Goal: Task Accomplishment & Management: Use online tool/utility

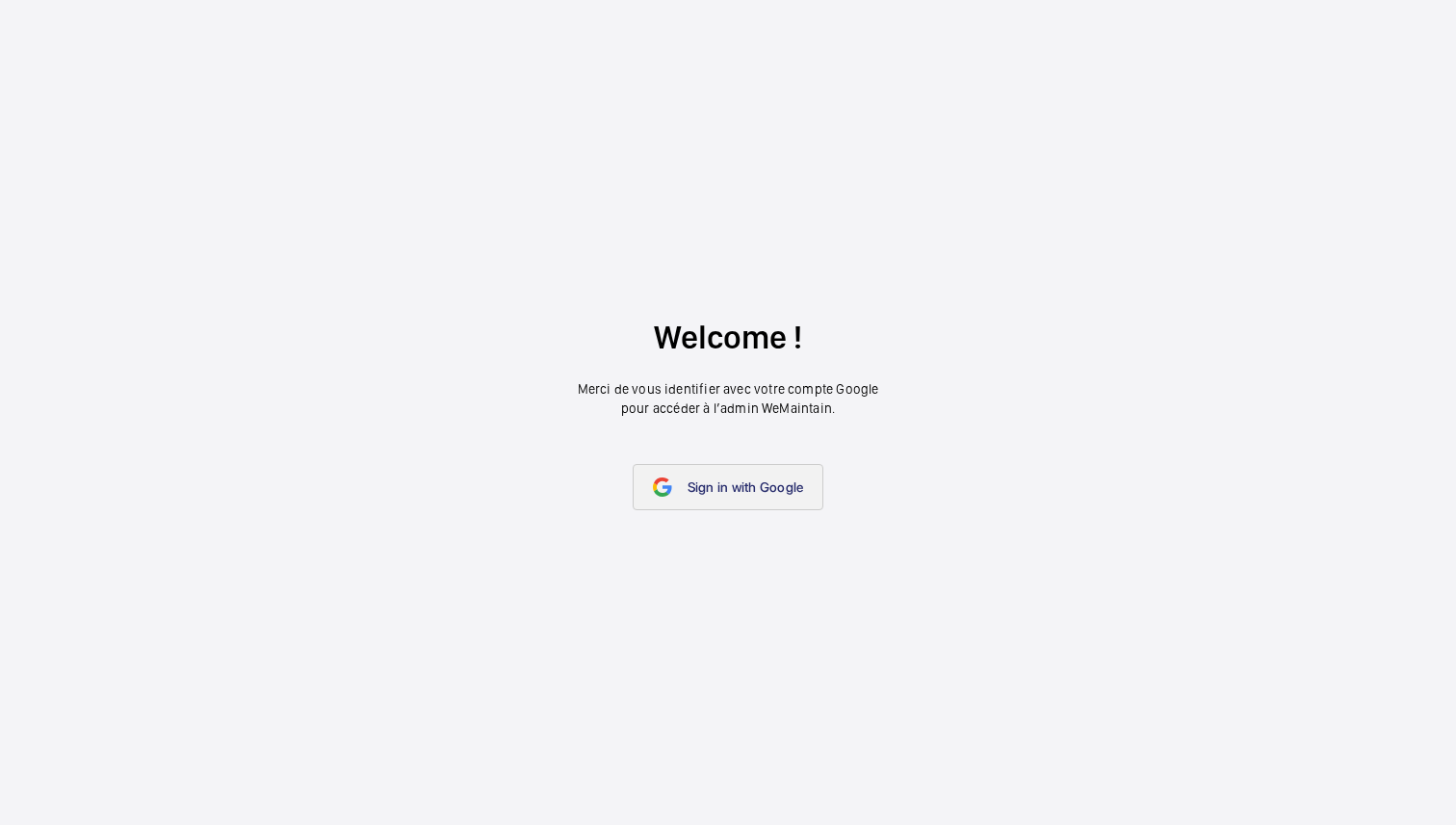
click at [711, 479] on span "Sign in with Google" at bounding box center [746, 487] width 117 height 16
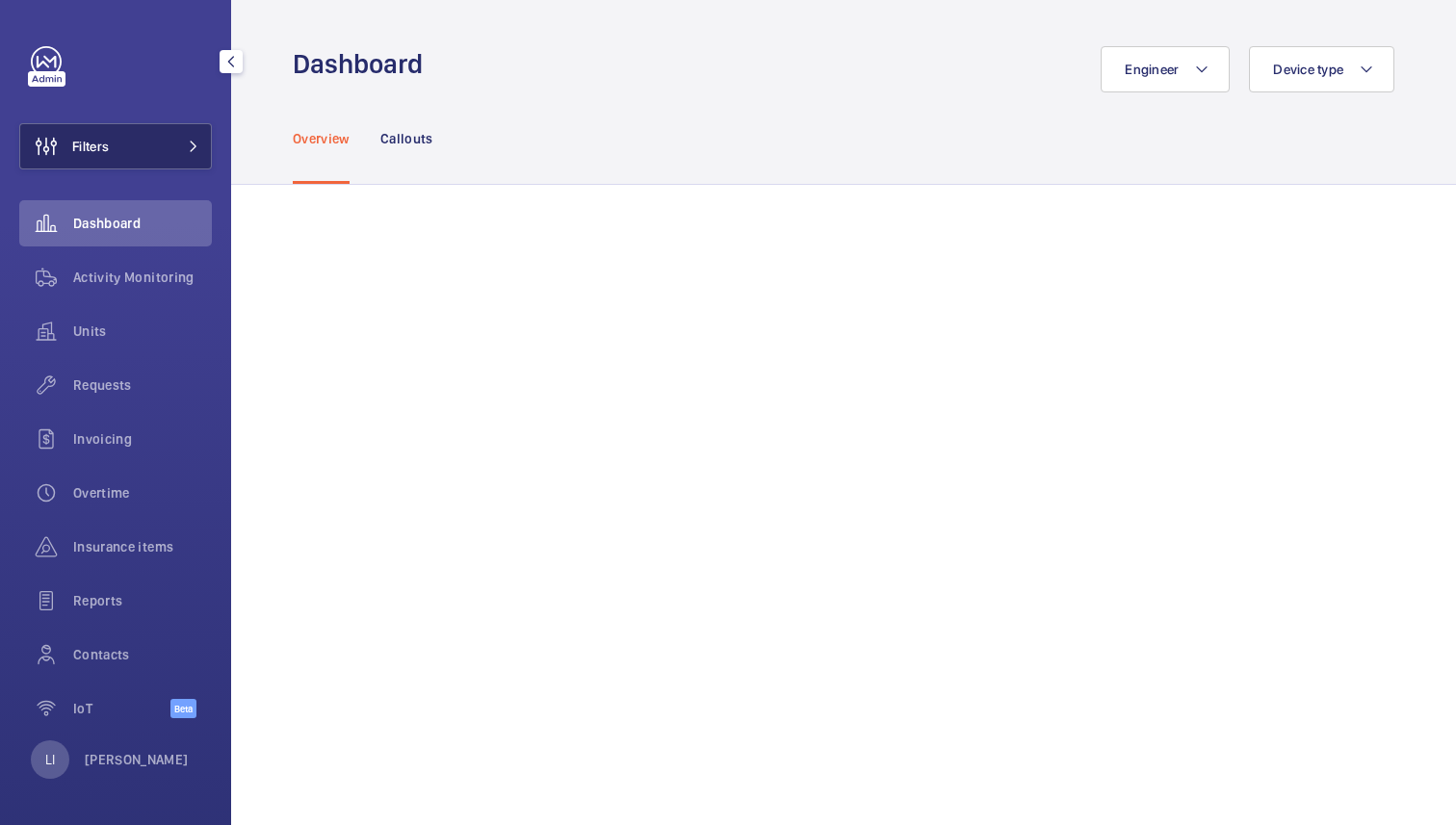
drag, startPoint x: 172, startPoint y: 114, endPoint x: 172, endPoint y: 125, distance: 11.0
click at [172, 114] on div "Filters Dashboard Activity Monitoring Units Requests Invoicing Overtime Insuran…" at bounding box center [116, 393] width 193 height 693
click at [177, 133] on button "Filters" at bounding box center [116, 145] width 193 height 46
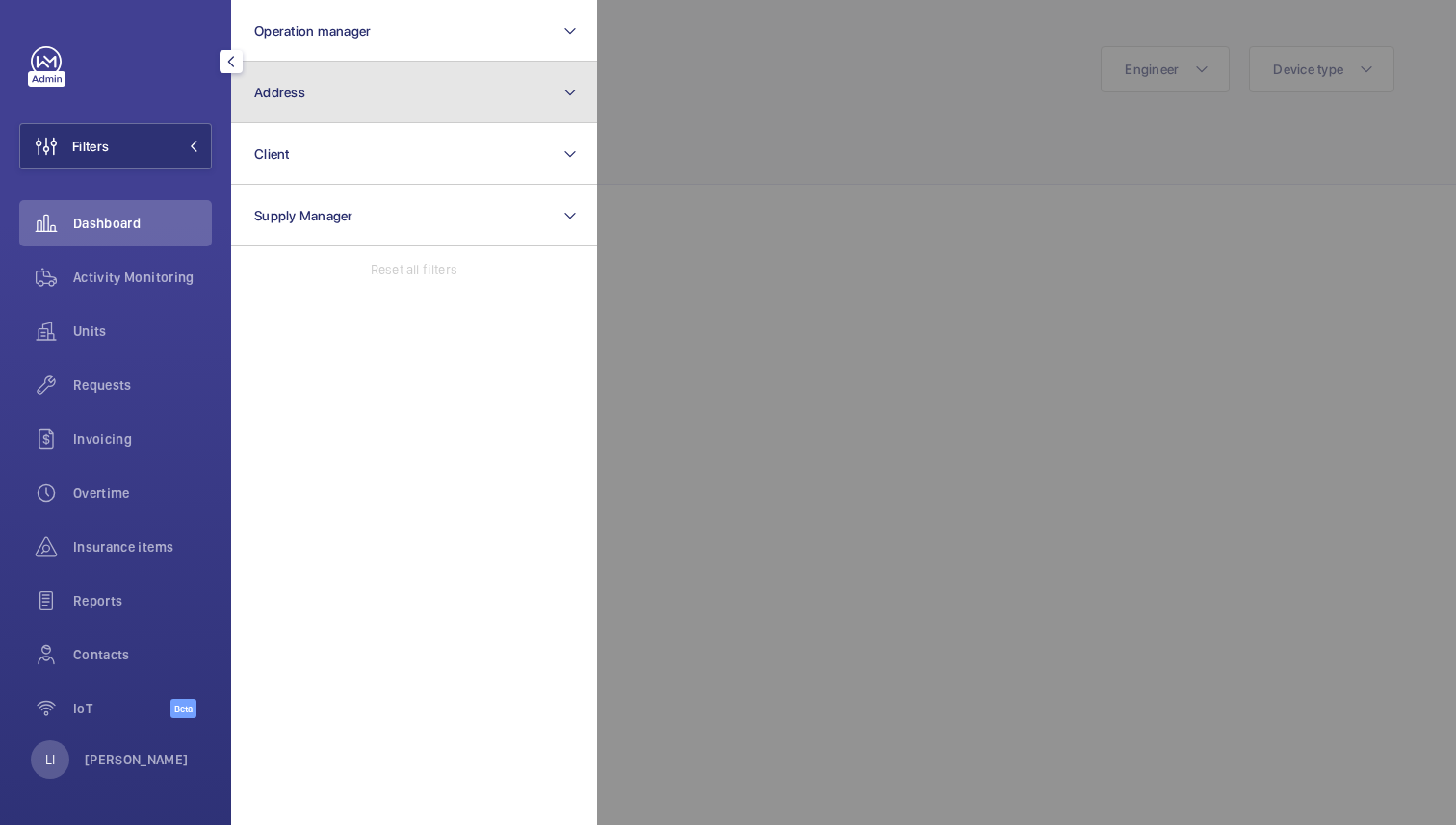
click at [404, 91] on button "Address" at bounding box center [414, 92] width 365 height 62
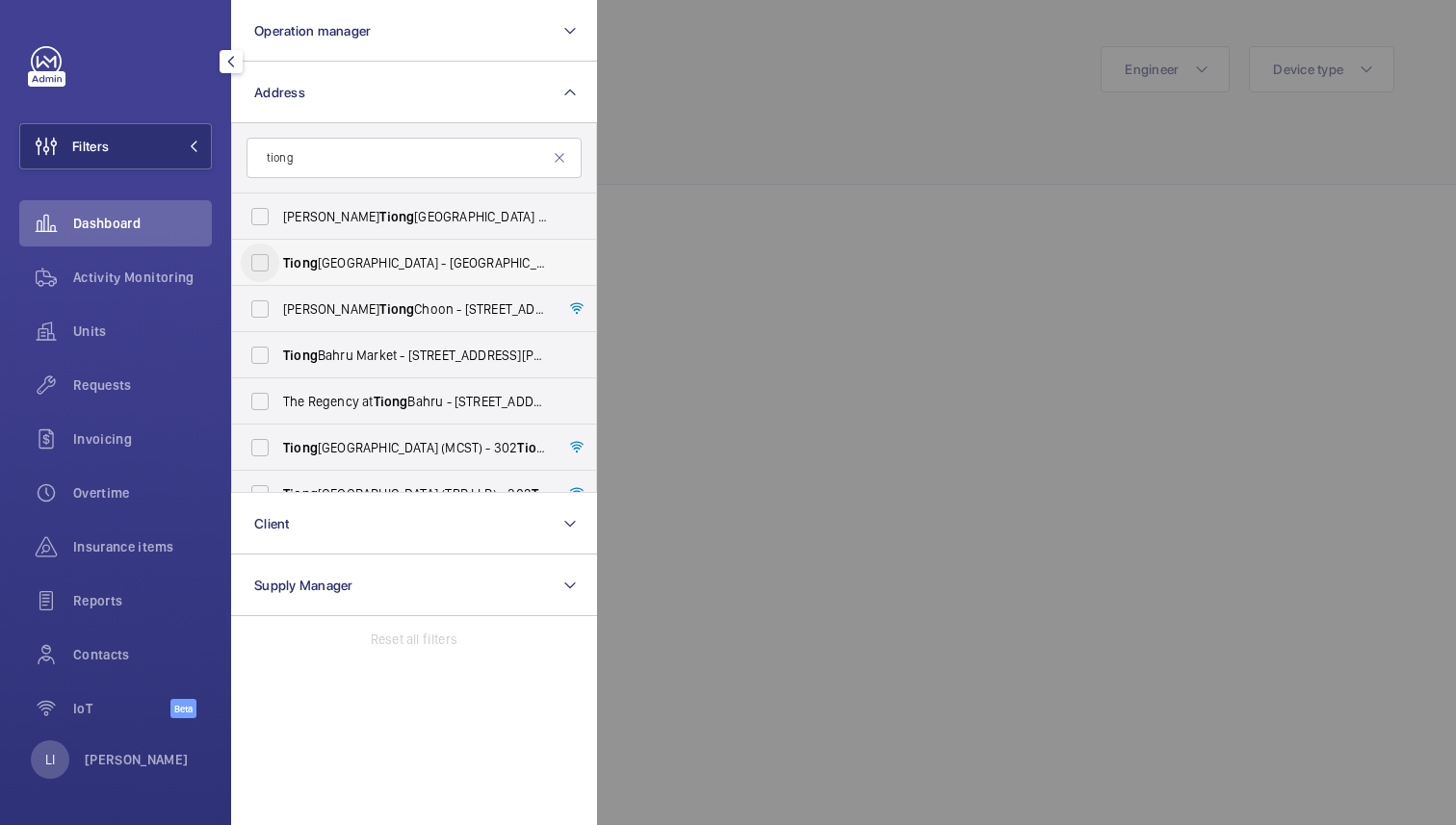
type input "tiong"
click at [262, 261] on input "[PERSON_NAME][GEOGRAPHIC_DATA] - [GEOGRAPHIC_DATA]" at bounding box center [259, 262] width 38 height 38
click at [261, 258] on input "[PERSON_NAME][GEOGRAPHIC_DATA] - [GEOGRAPHIC_DATA]" at bounding box center [259, 262] width 38 height 38
checkbox input "false"
click at [324, 163] on input "tiong" at bounding box center [414, 157] width 335 height 40
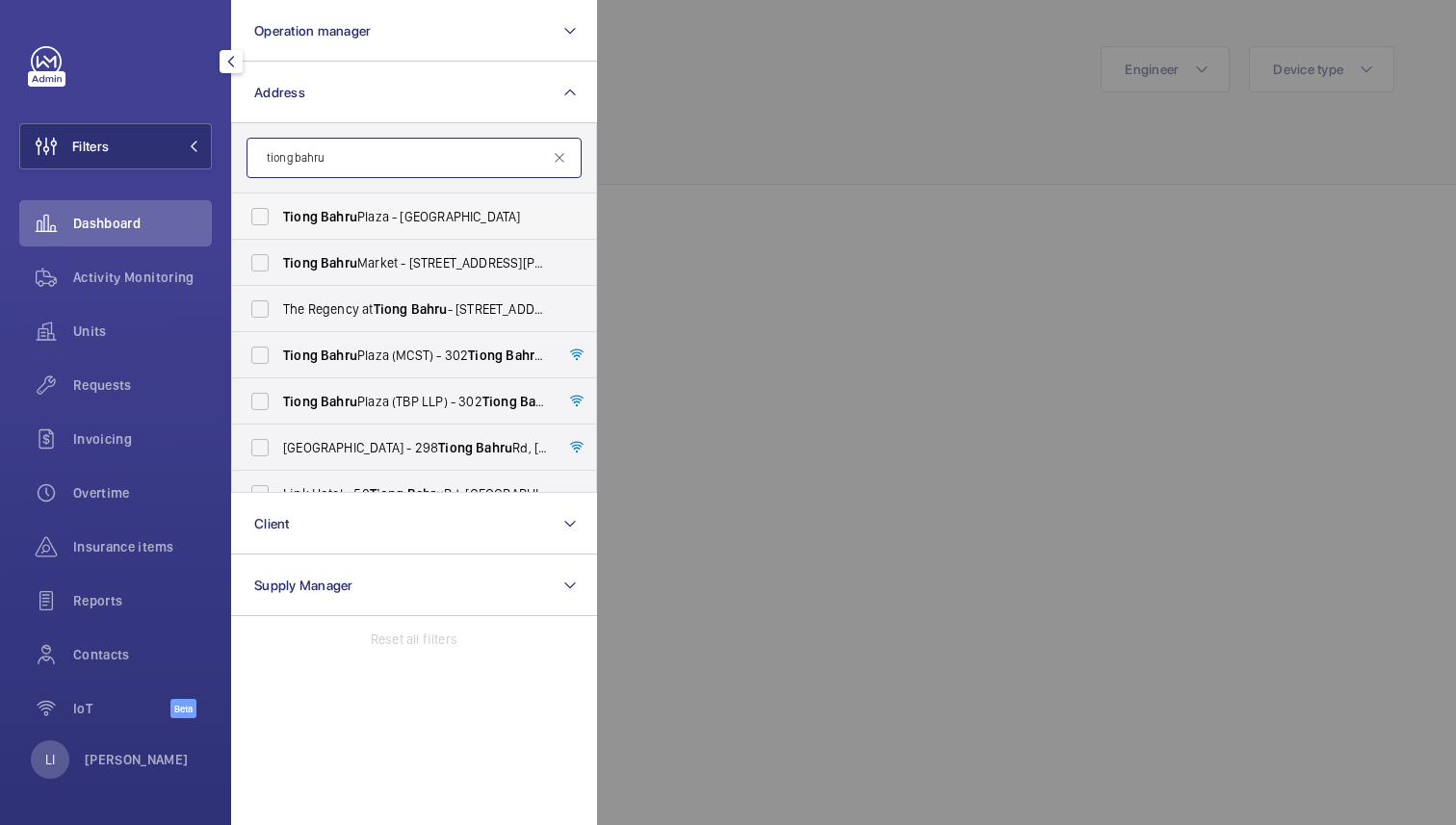
type input "tiong bahru"
click at [315, 220] on span "Tiong" at bounding box center [300, 217] width 34 height 16
click at [279, 220] on input "[PERSON_NAME][GEOGRAPHIC_DATA] - [GEOGRAPHIC_DATA]" at bounding box center [259, 216] width 38 height 38
click at [315, 220] on span "Tiong" at bounding box center [300, 217] width 34 height 16
click at [279, 220] on input "[PERSON_NAME][GEOGRAPHIC_DATA] - [GEOGRAPHIC_DATA]" at bounding box center [259, 216] width 38 height 38
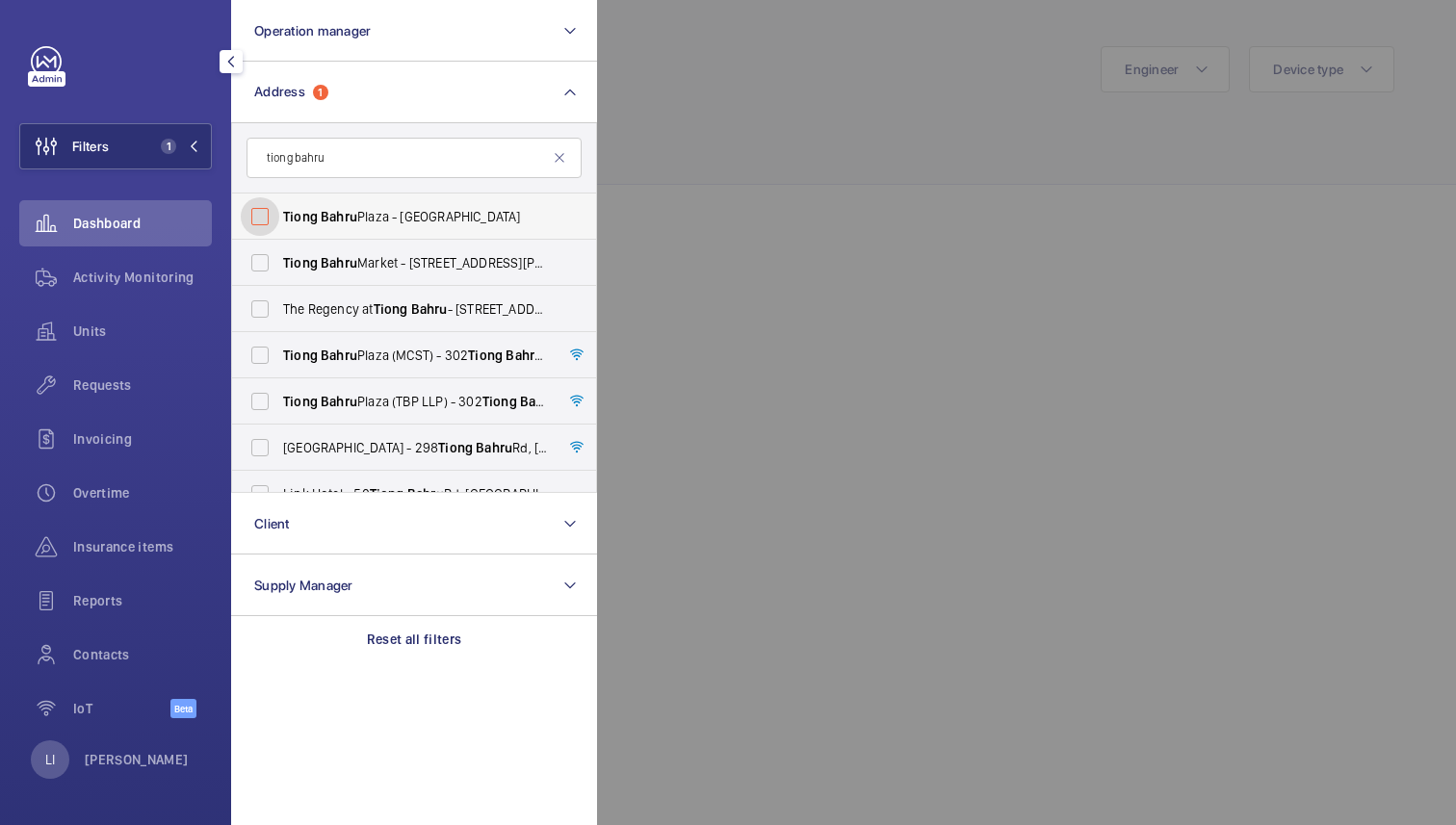
checkbox input "false"
click at [327, 358] on span "Bahru" at bounding box center [338, 356] width 36 height 16
click at [279, 358] on input "[GEOGRAPHIC_DATA] (MCST) - [STREET_ADDRESS][PERSON_NAME]" at bounding box center [259, 355] width 38 height 38
checkbox input "true"
click at [332, 390] on label "[GEOGRAPHIC_DATA] (TBP LLP) - [STREET_ADDRESS]" at bounding box center [399, 401] width 335 height 46
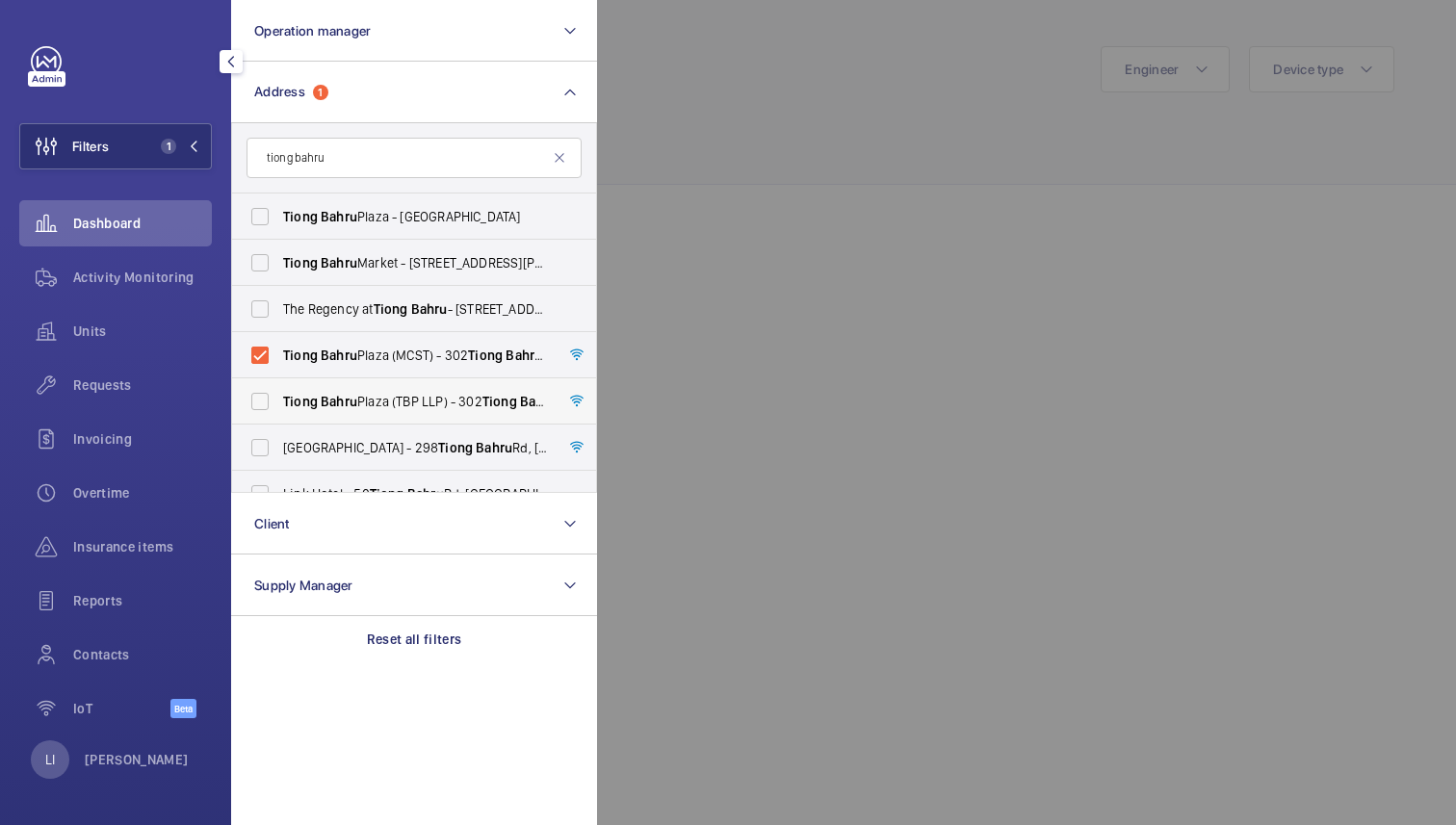
click at [279, 390] on input "[GEOGRAPHIC_DATA] (TBP LLP) - [STREET_ADDRESS]" at bounding box center [259, 401] width 38 height 38
checkbox input "true"
click at [779, 274] on div at bounding box center [1325, 412] width 1456 height 825
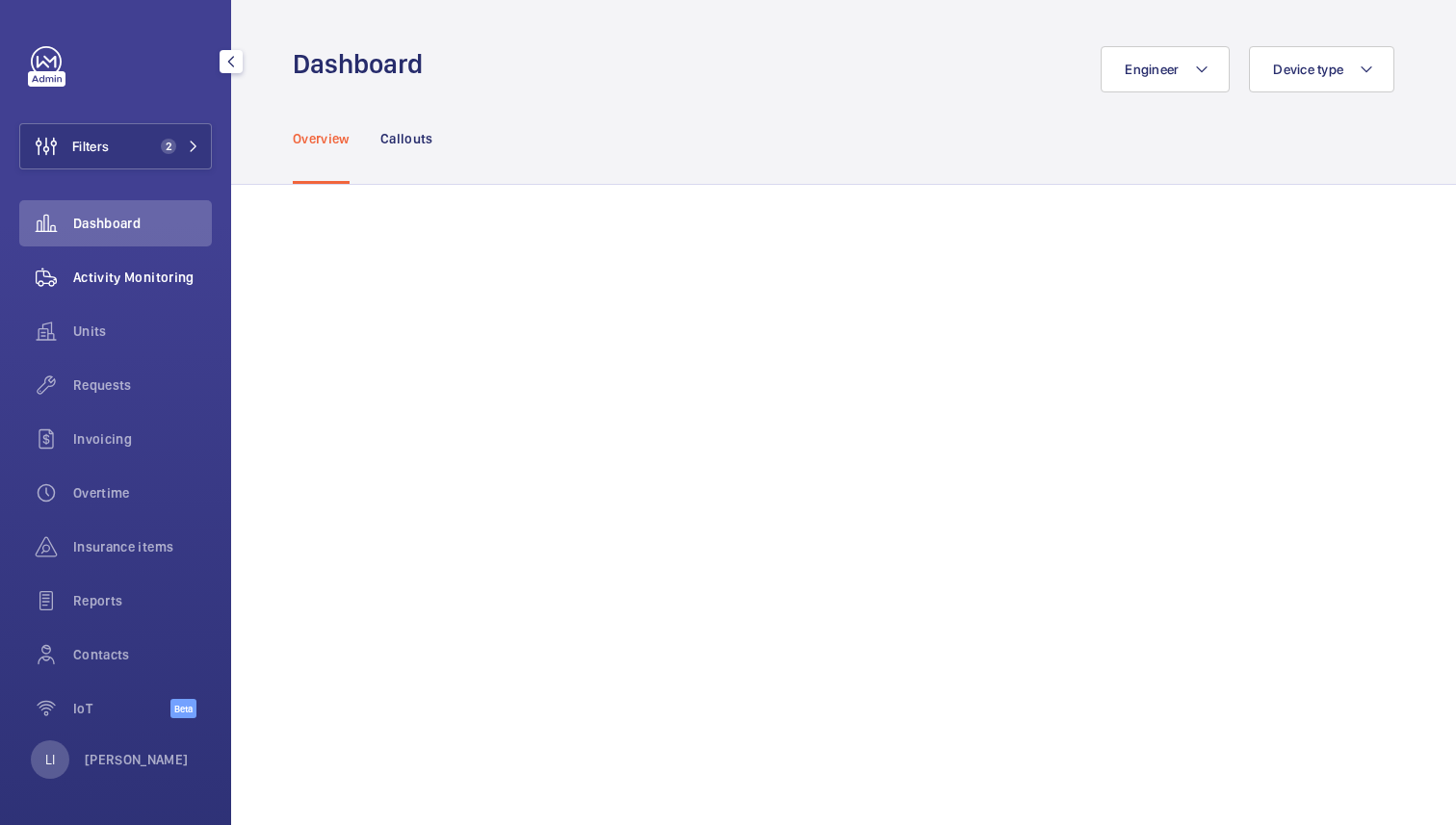
click at [134, 283] on span "Activity Monitoring" at bounding box center [141, 277] width 139 height 20
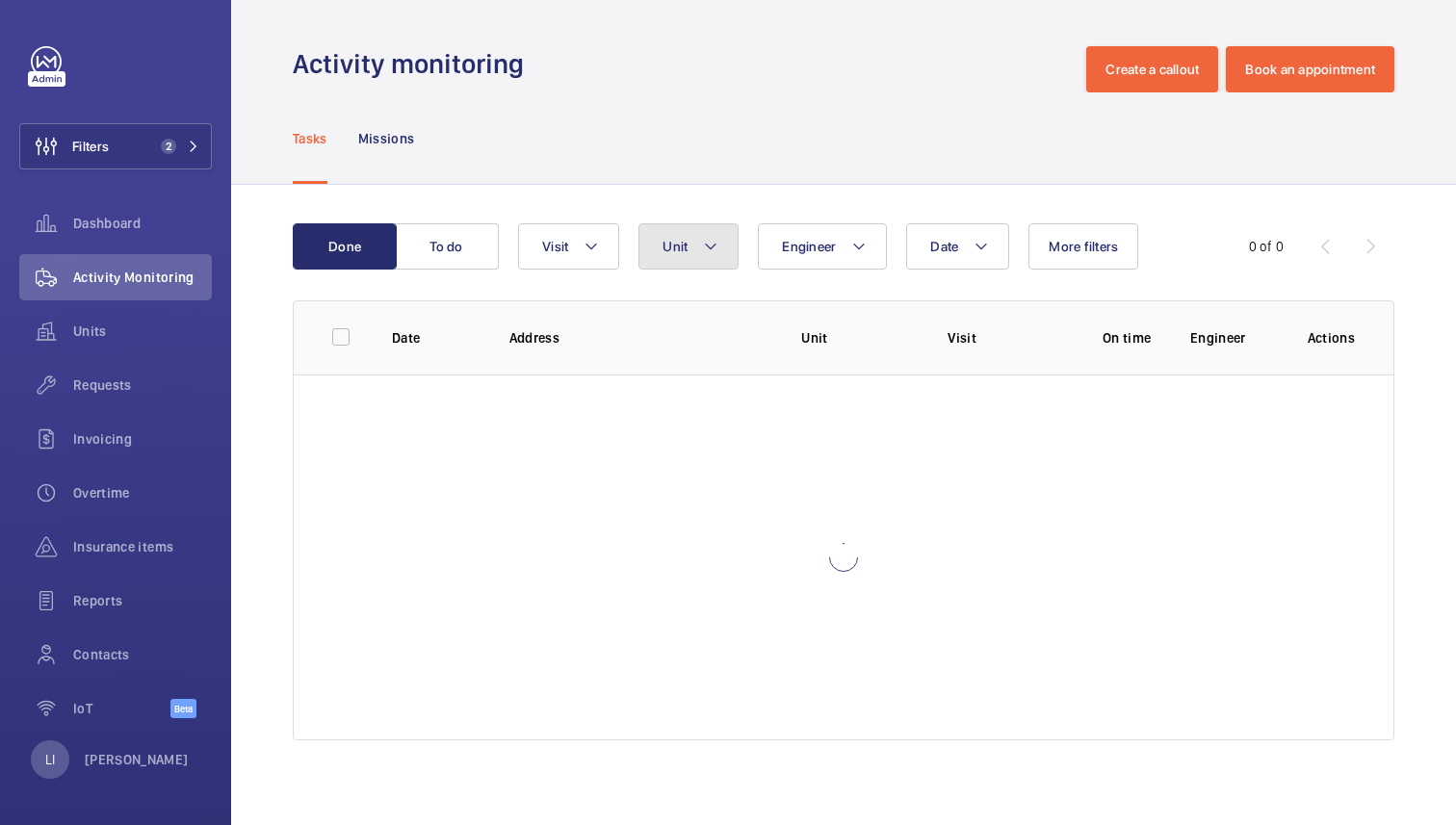
click at [703, 257] on mat-icon at bounding box center [710, 247] width 16 height 24
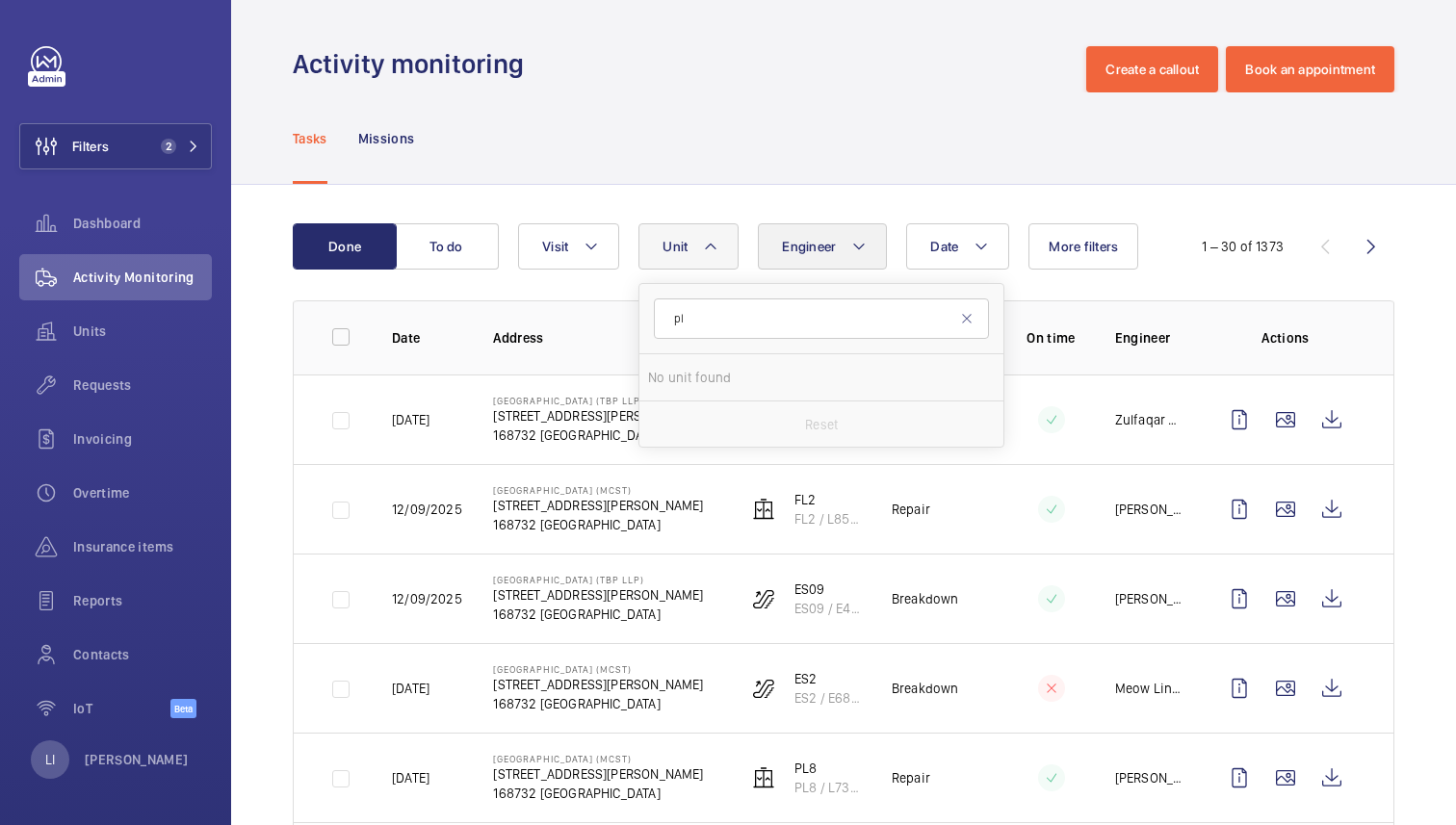
type input "p"
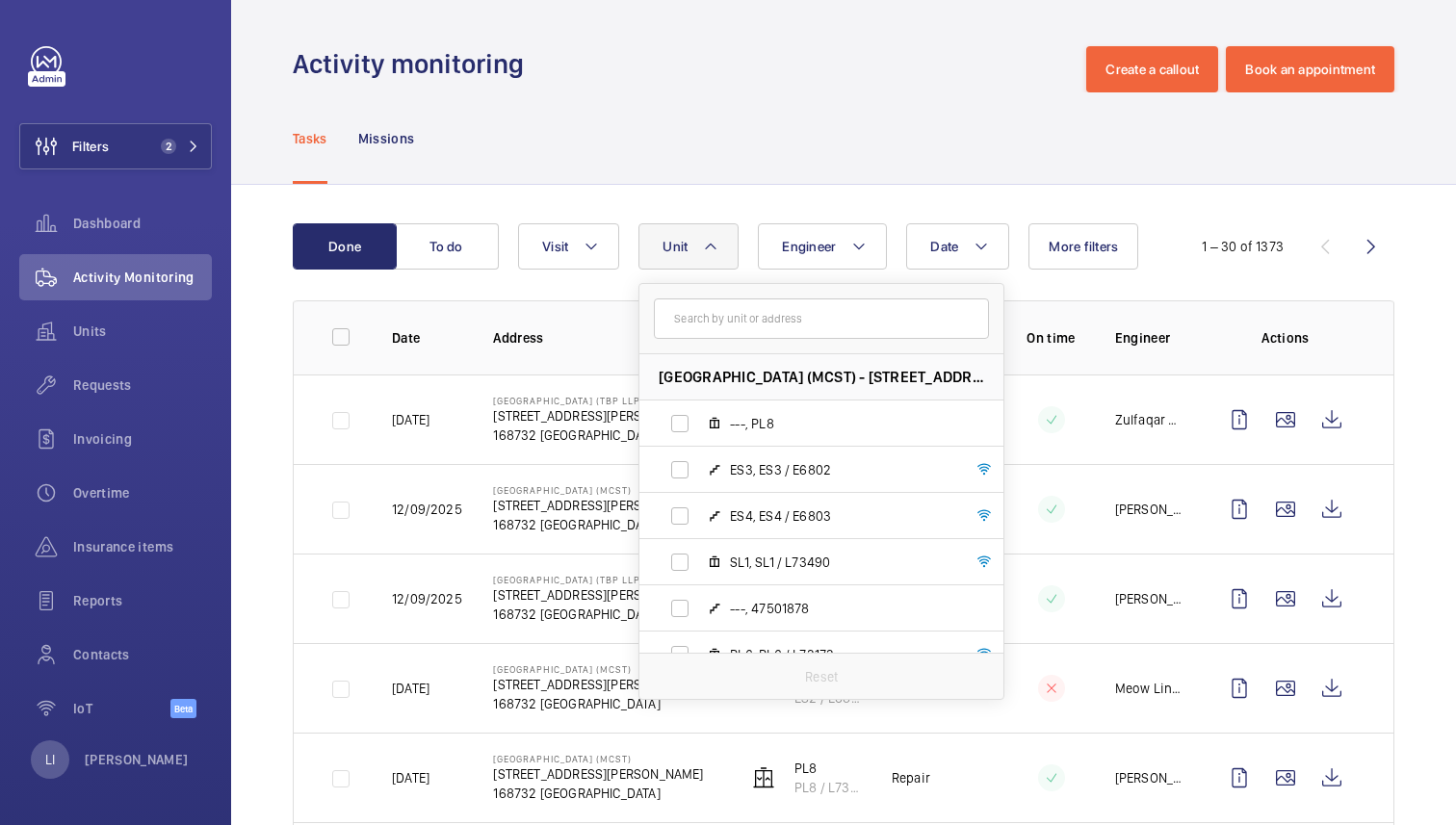
click at [827, 128] on div "Tasks Missions" at bounding box center [843, 138] width 1101 height 91
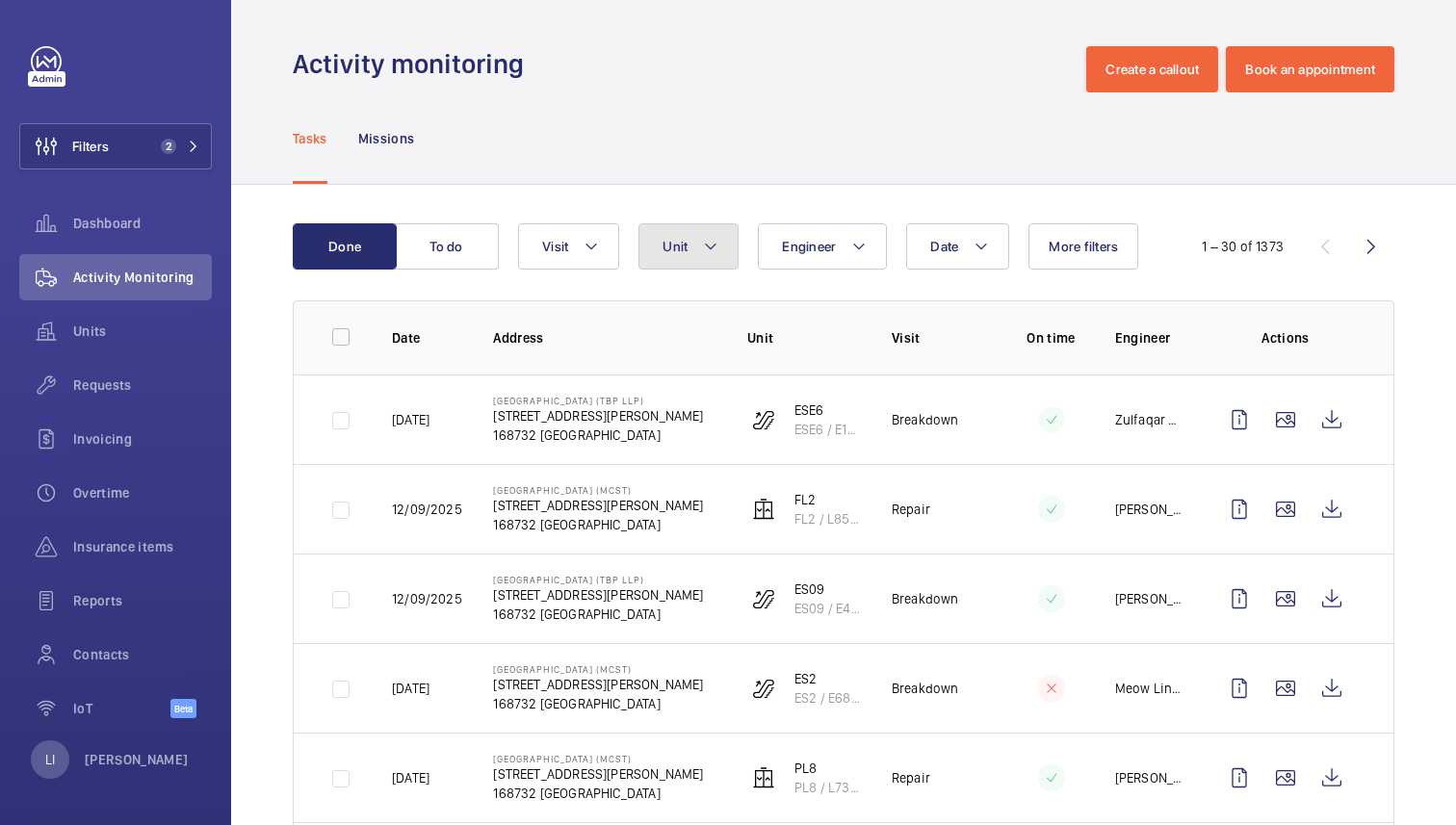
click at [665, 249] on span "Unit" at bounding box center [674, 247] width 25 height 16
type input "pl1"
click at [690, 143] on div "Tasks Missions" at bounding box center [843, 138] width 1101 height 91
click at [120, 152] on button "Filters 2" at bounding box center [116, 145] width 193 height 46
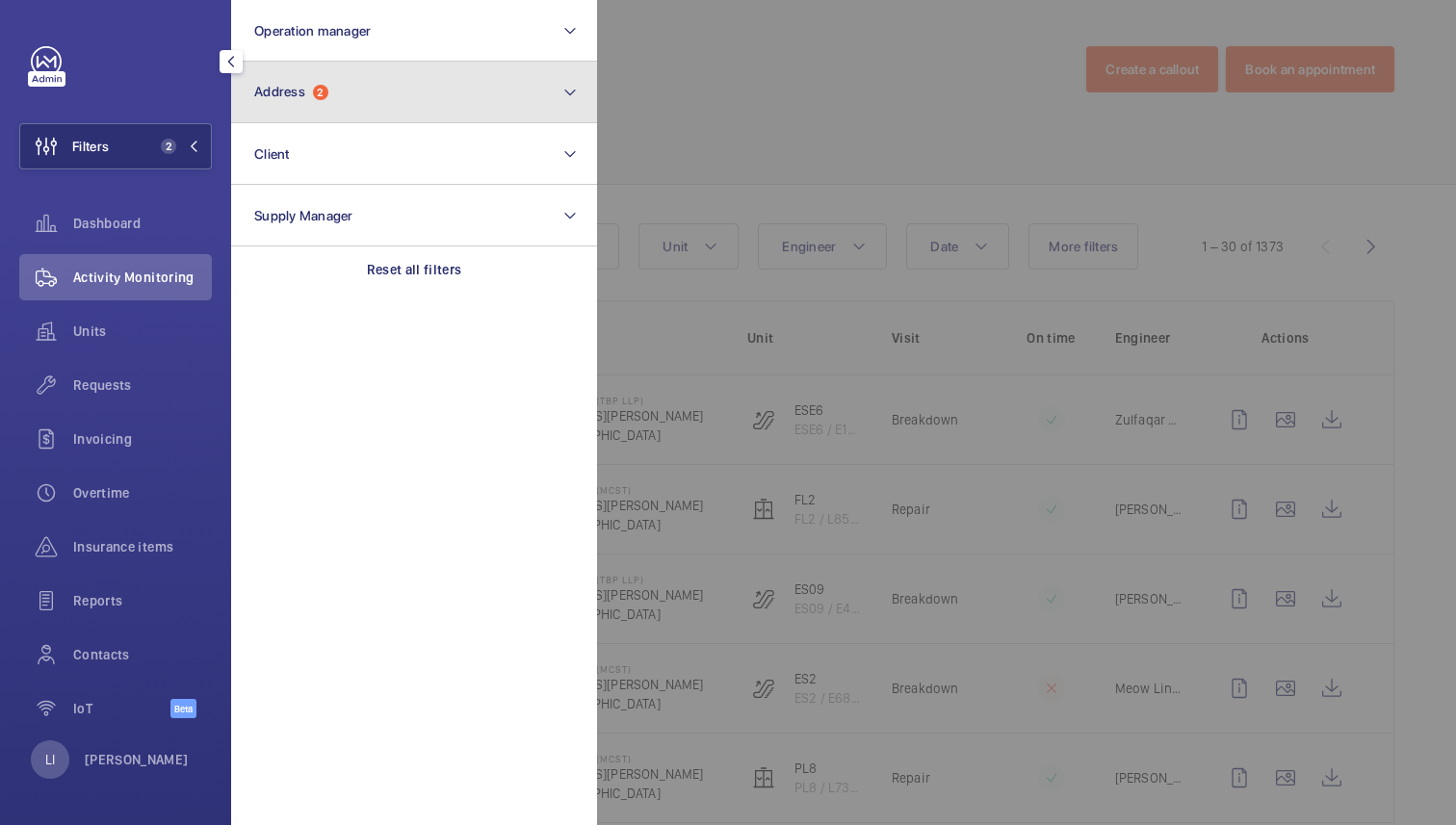
click at [387, 101] on button "Address 2" at bounding box center [414, 92] width 365 height 62
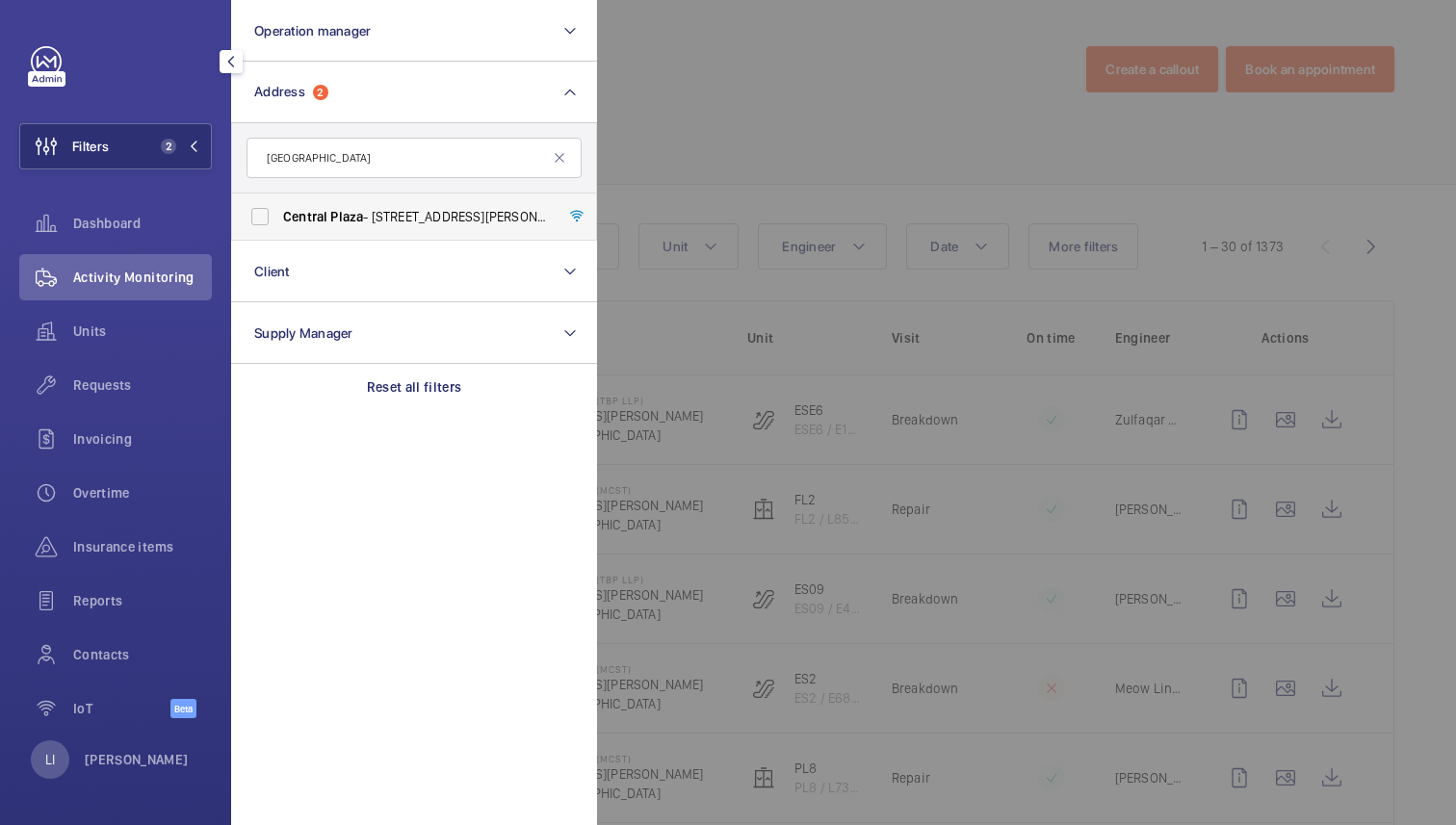
type input "[GEOGRAPHIC_DATA]"
click at [344, 217] on span "Plaza" at bounding box center [346, 217] width 32 height 16
click at [279, 217] on input "[GEOGRAPHIC_DATA] - [STREET_ADDRESS]" at bounding box center [259, 216] width 38 height 38
checkbox input "true"
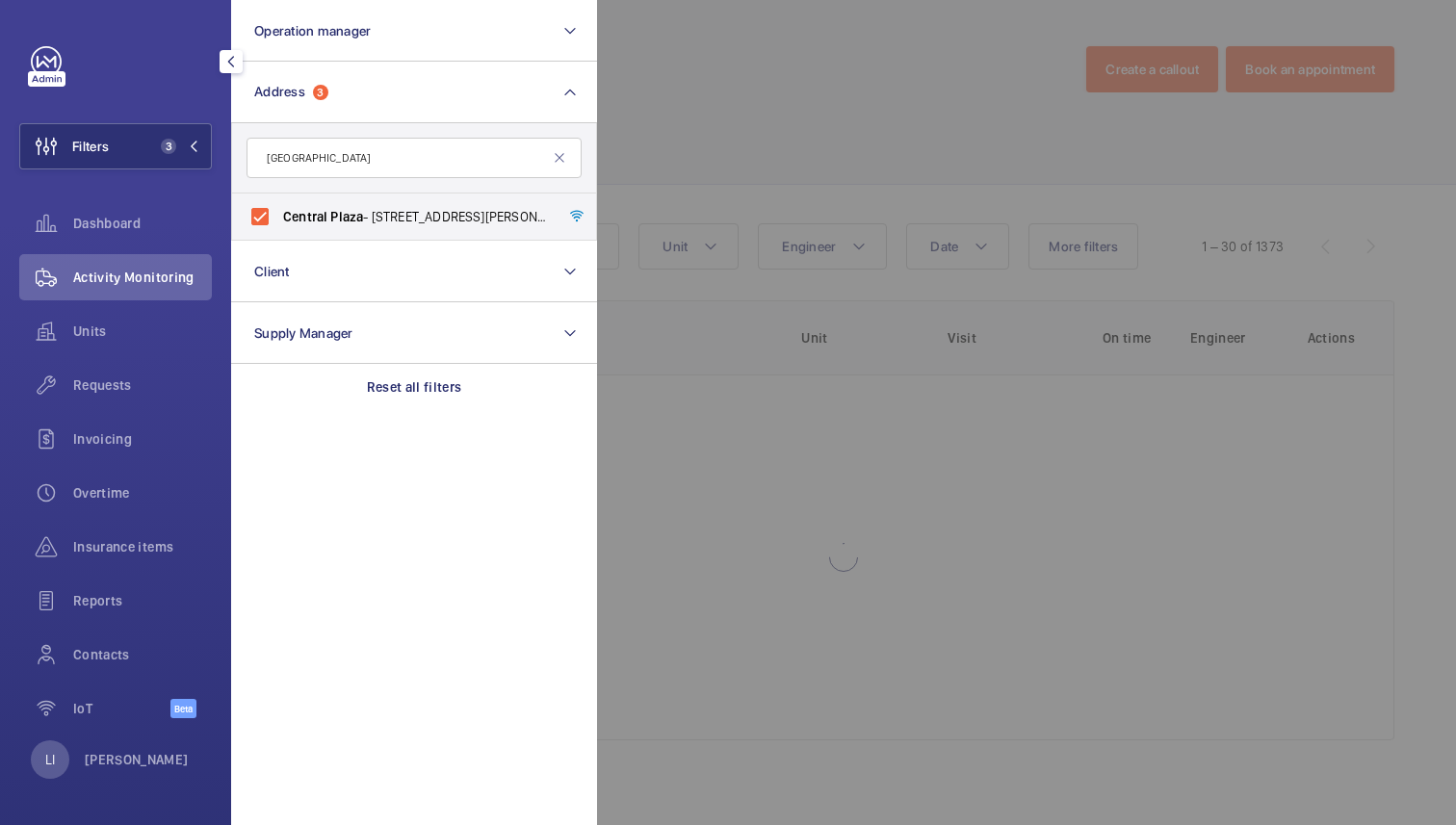
click at [837, 111] on div at bounding box center [1325, 412] width 1456 height 825
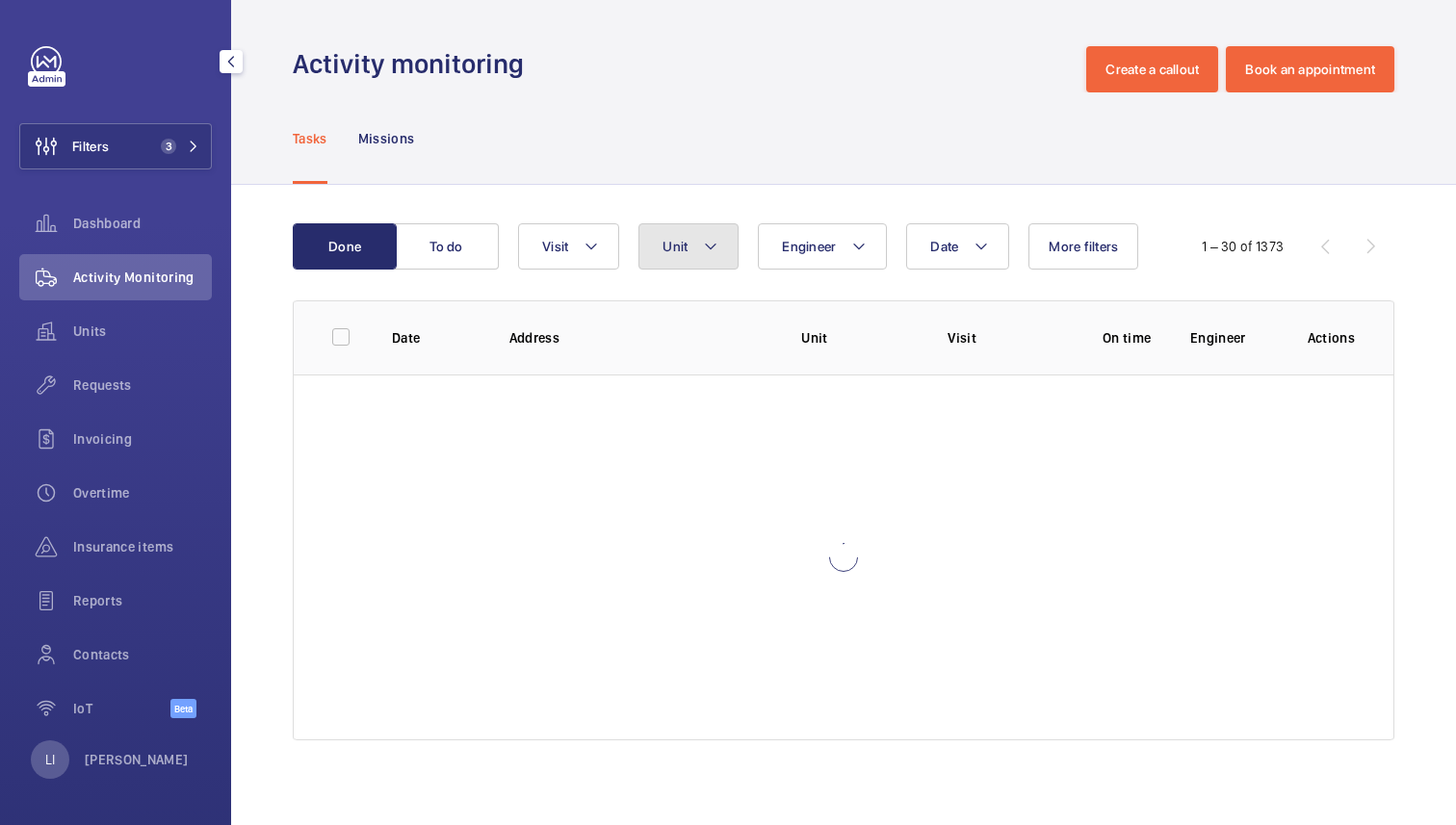
click at [709, 241] on mat-icon at bounding box center [710, 247] width 16 height 24
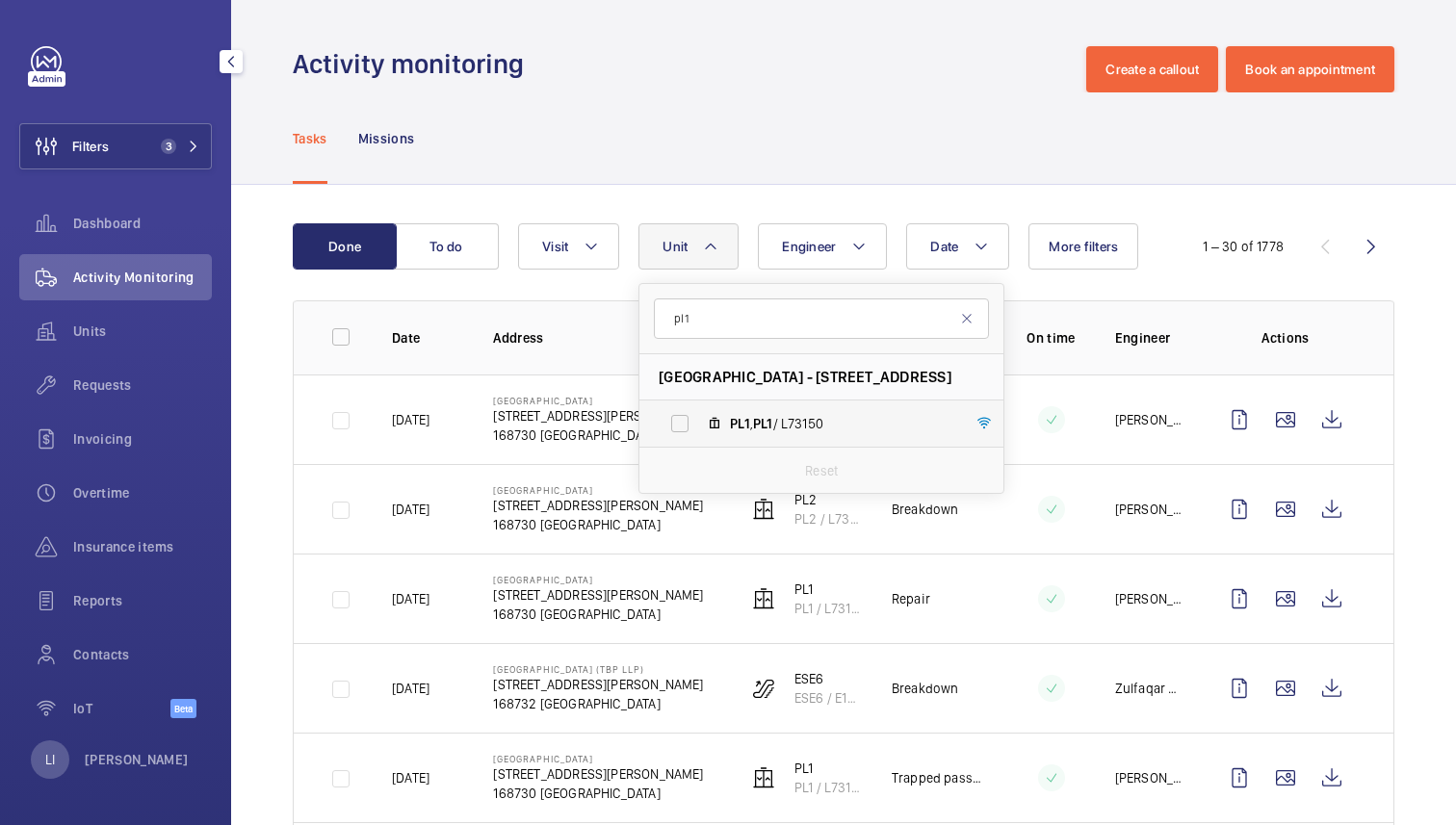
type input "pl1"
click at [759, 425] on span "PL1" at bounding box center [762, 423] width 21 height 16
click at [699, 425] on input "PL1 , PL1 / L73150" at bounding box center [679, 423] width 38 height 38
checkbox input "true"
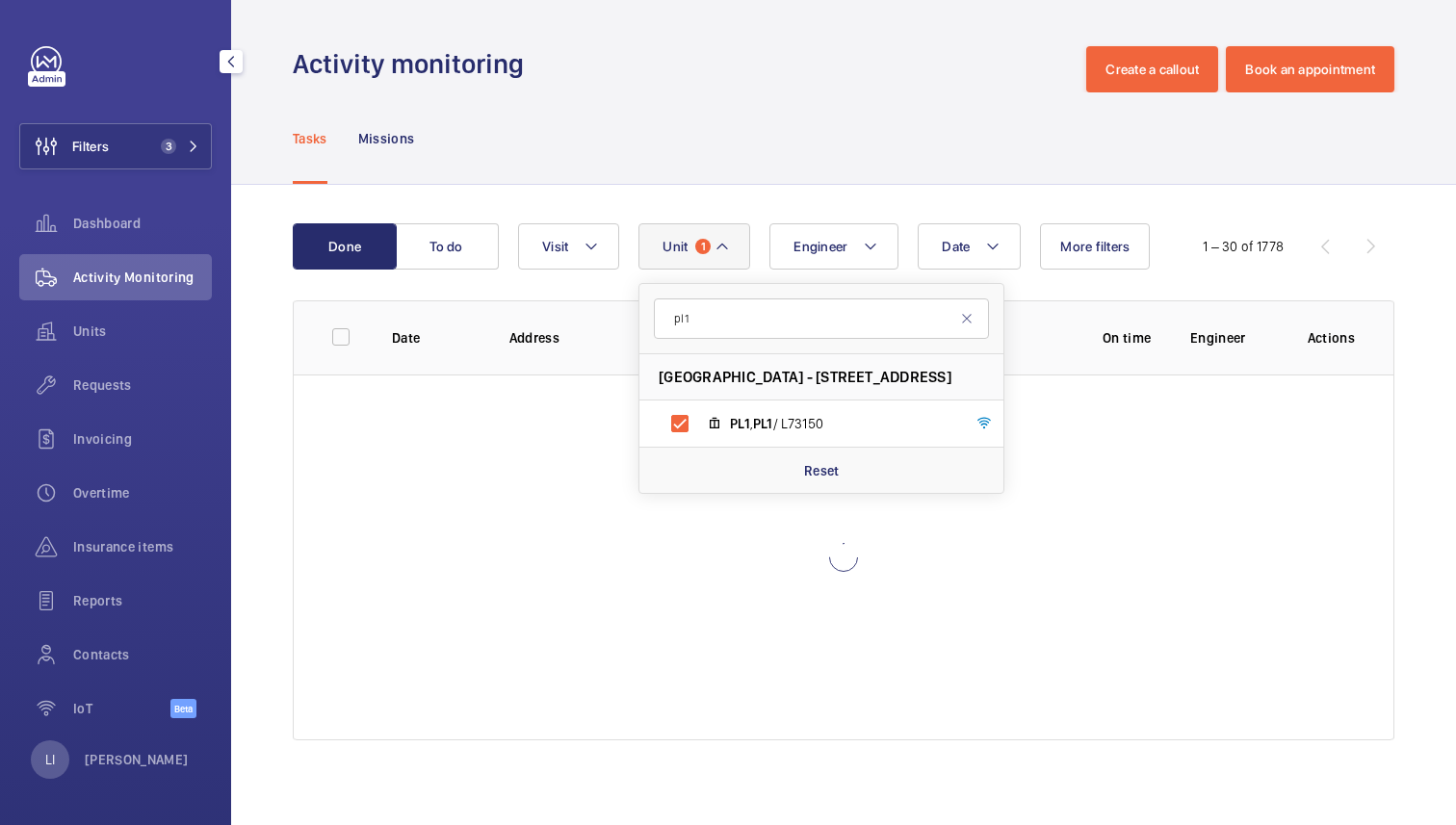
click at [837, 129] on div "Tasks Missions" at bounding box center [843, 138] width 1101 height 91
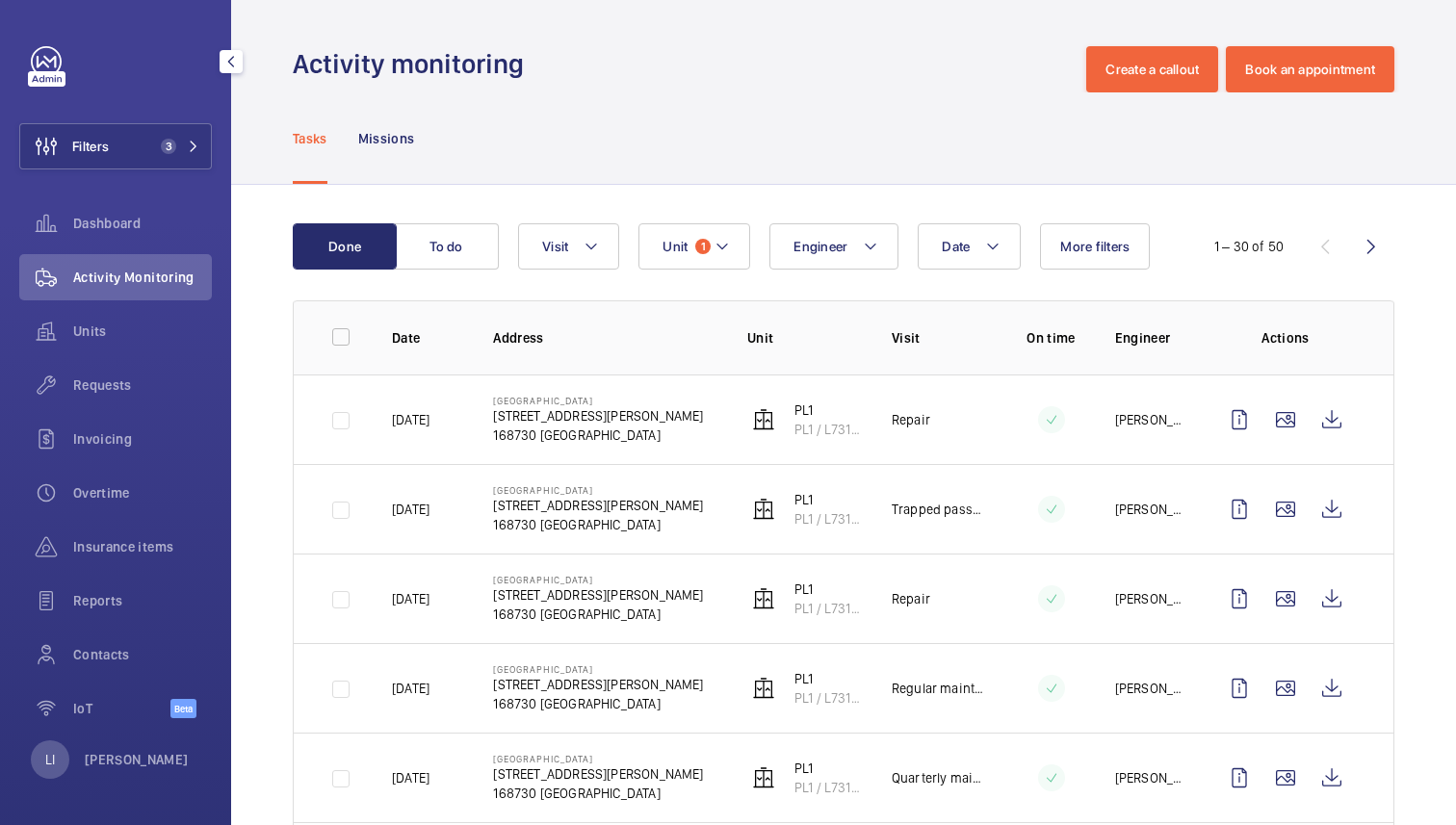
scroll to position [33, 0]
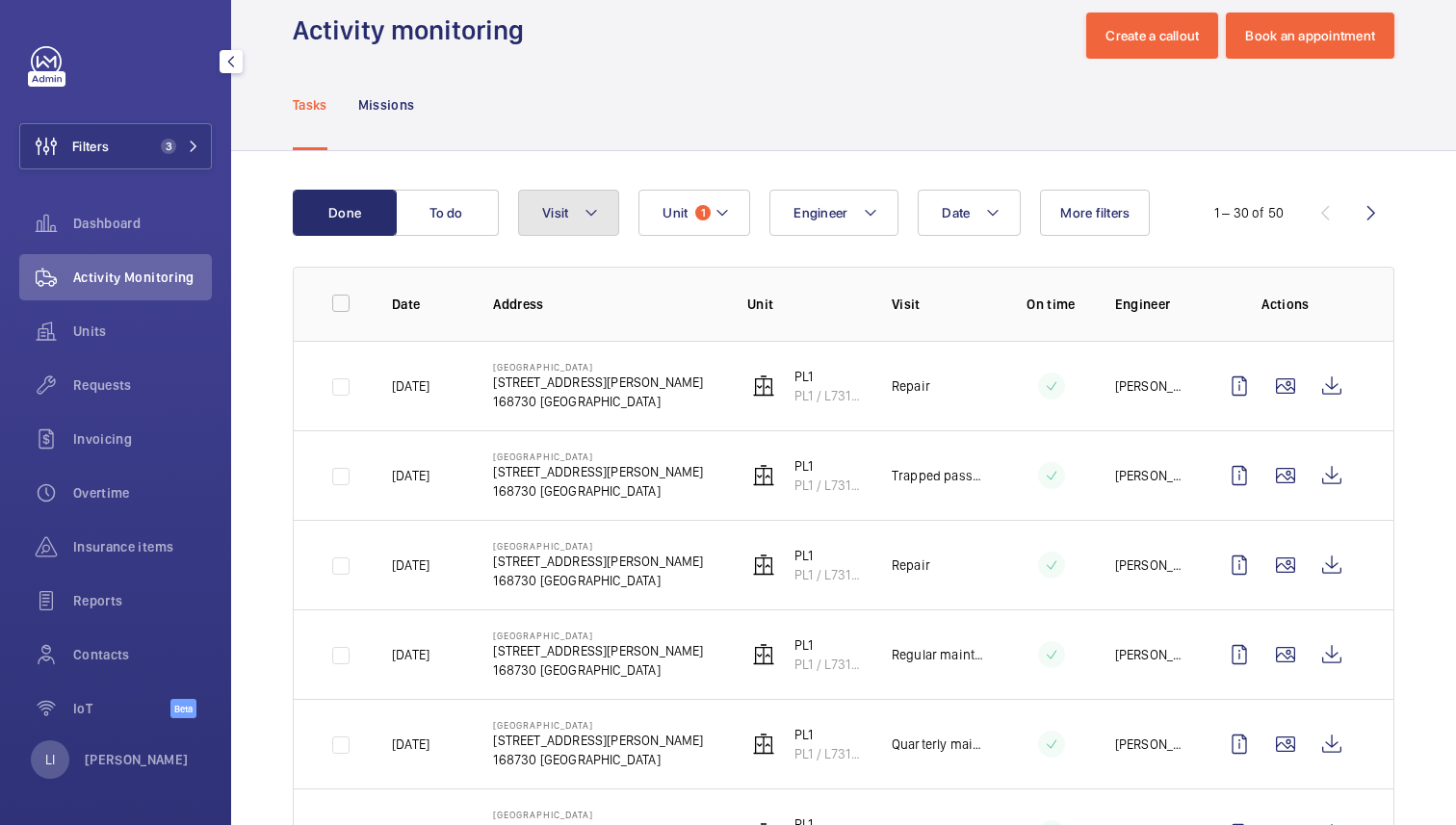
click at [562, 216] on span "Visit" at bounding box center [555, 213] width 26 height 16
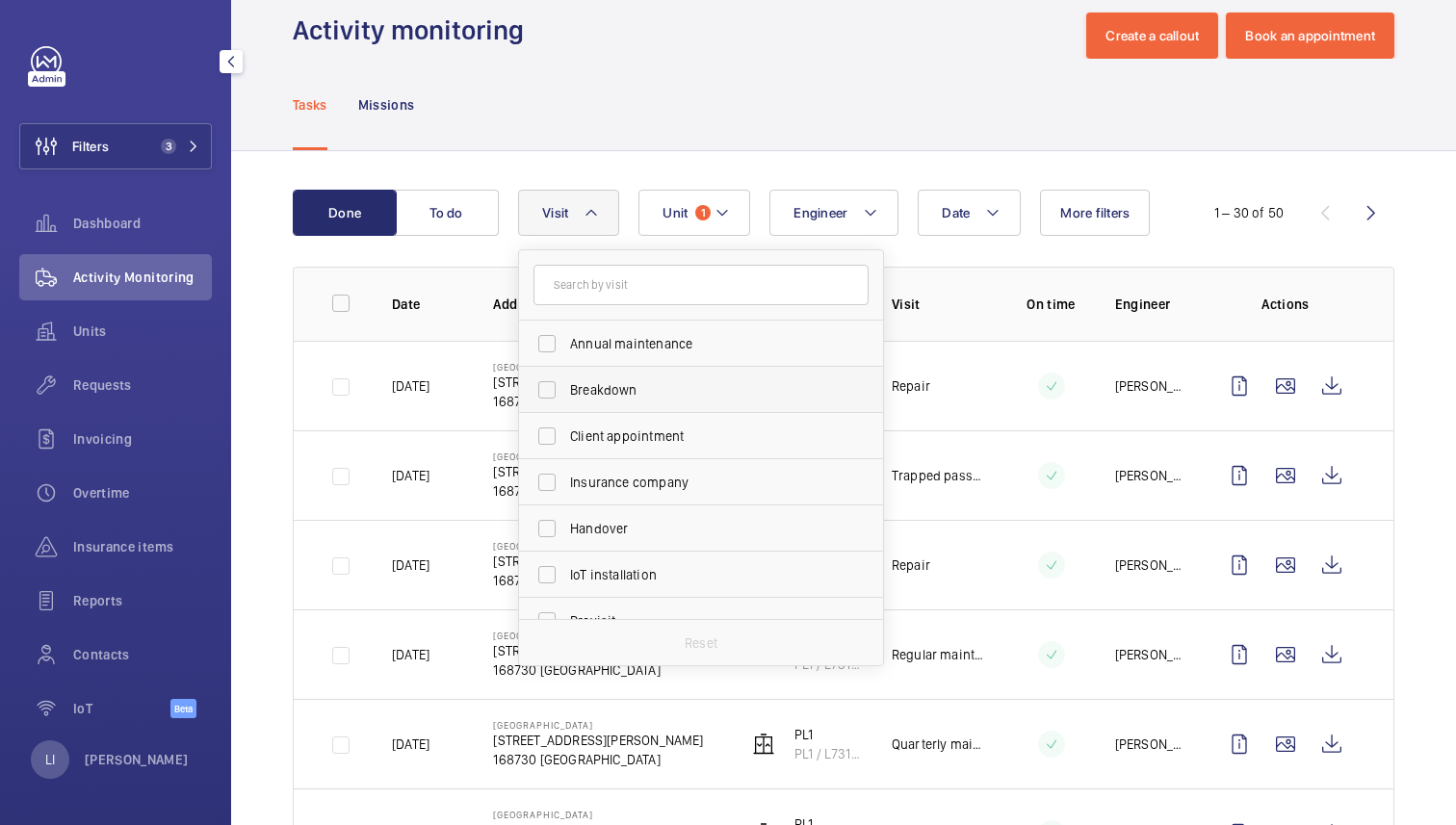
click at [603, 388] on span "Breakdown" at bounding box center [701, 390] width 264 height 20
click at [566, 388] on input "Breakdown" at bounding box center [546, 389] width 38 height 38
checkbox input "true"
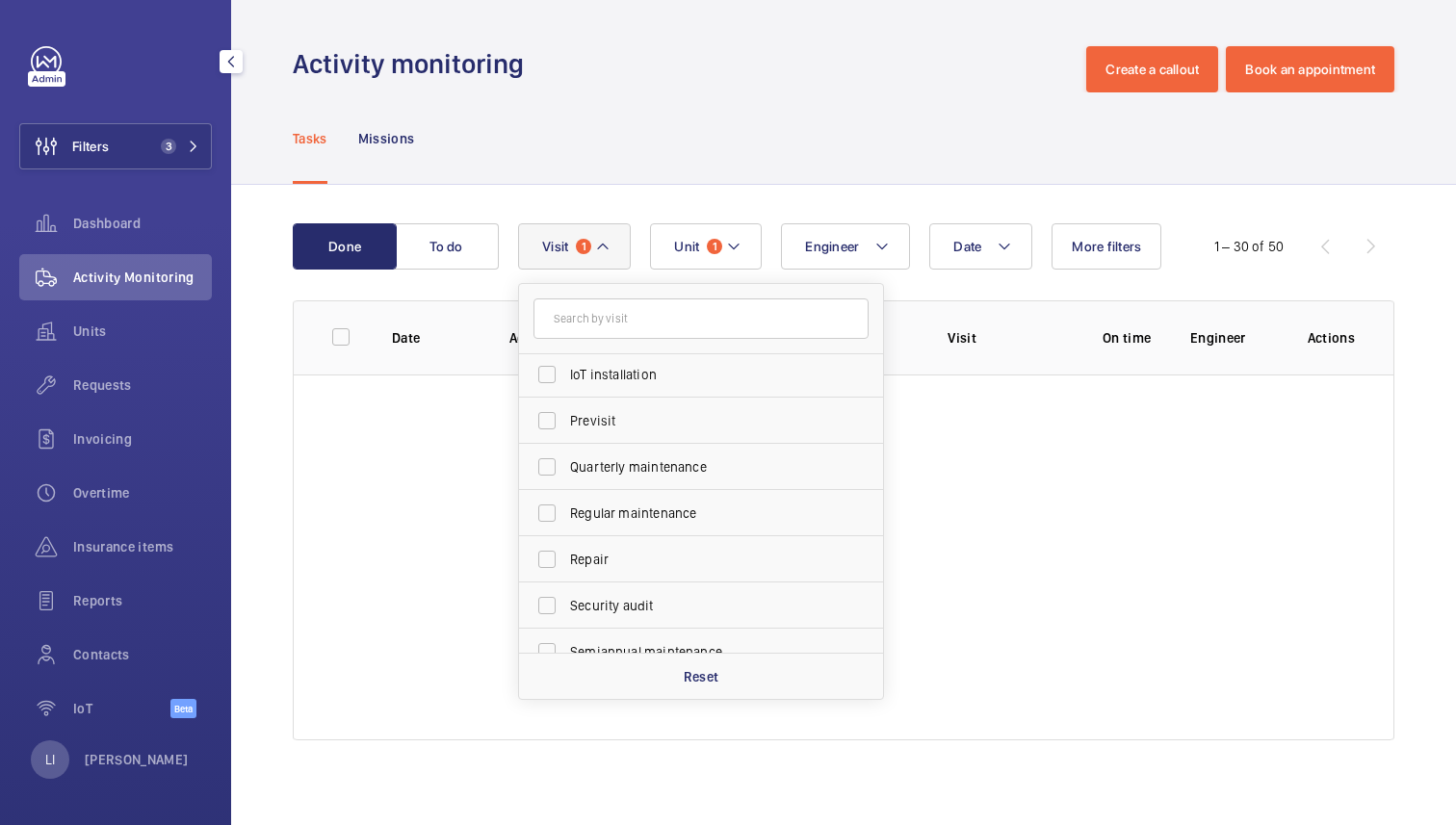
scroll to position [302, 0]
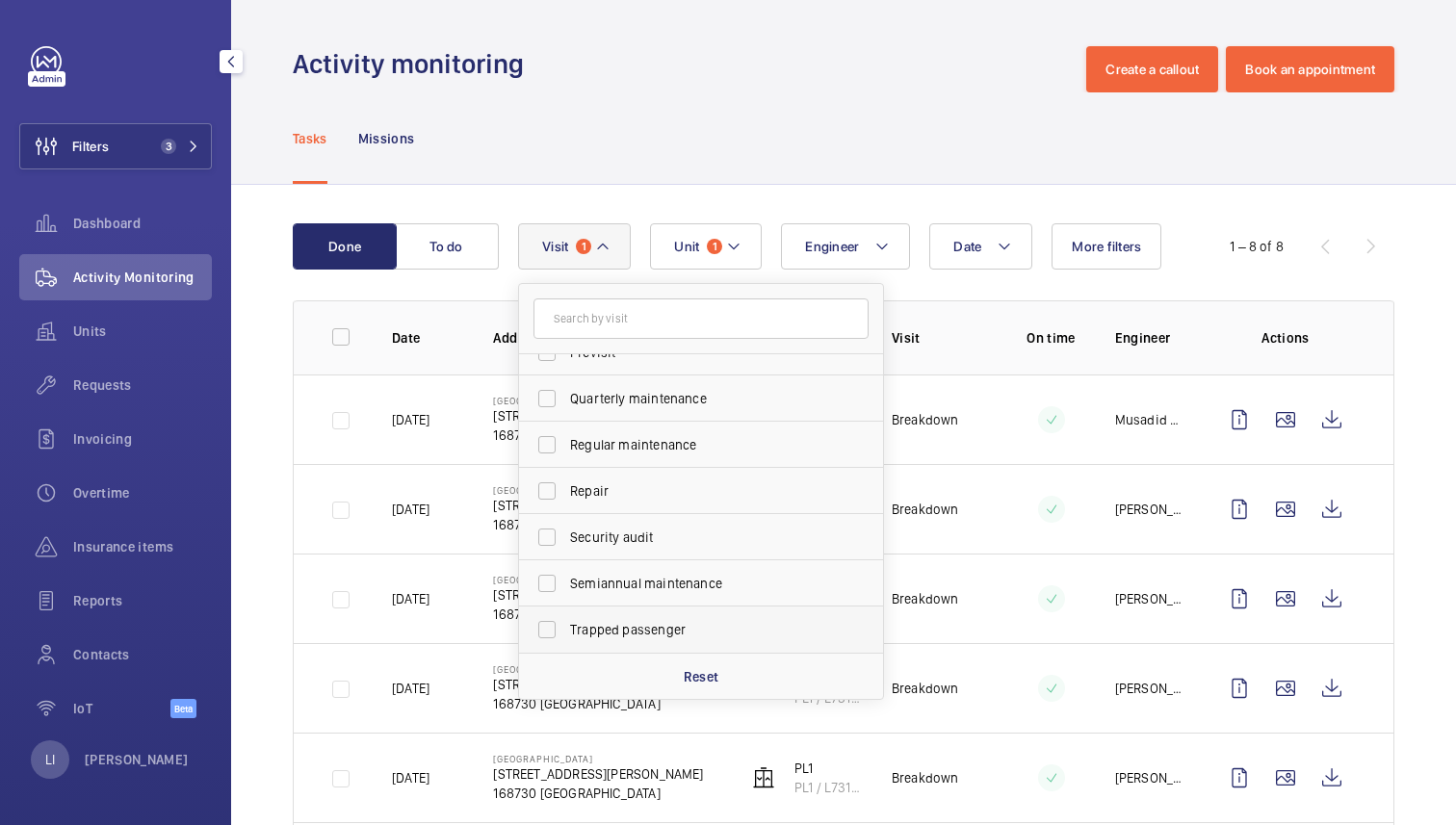
click at [631, 633] on span "Trapped passenger" at bounding box center [701, 630] width 264 height 20
click at [566, 633] on input "Trapped passenger" at bounding box center [546, 629] width 38 height 38
checkbox input "true"
click at [708, 162] on div "Tasks Missions" at bounding box center [843, 138] width 1101 height 91
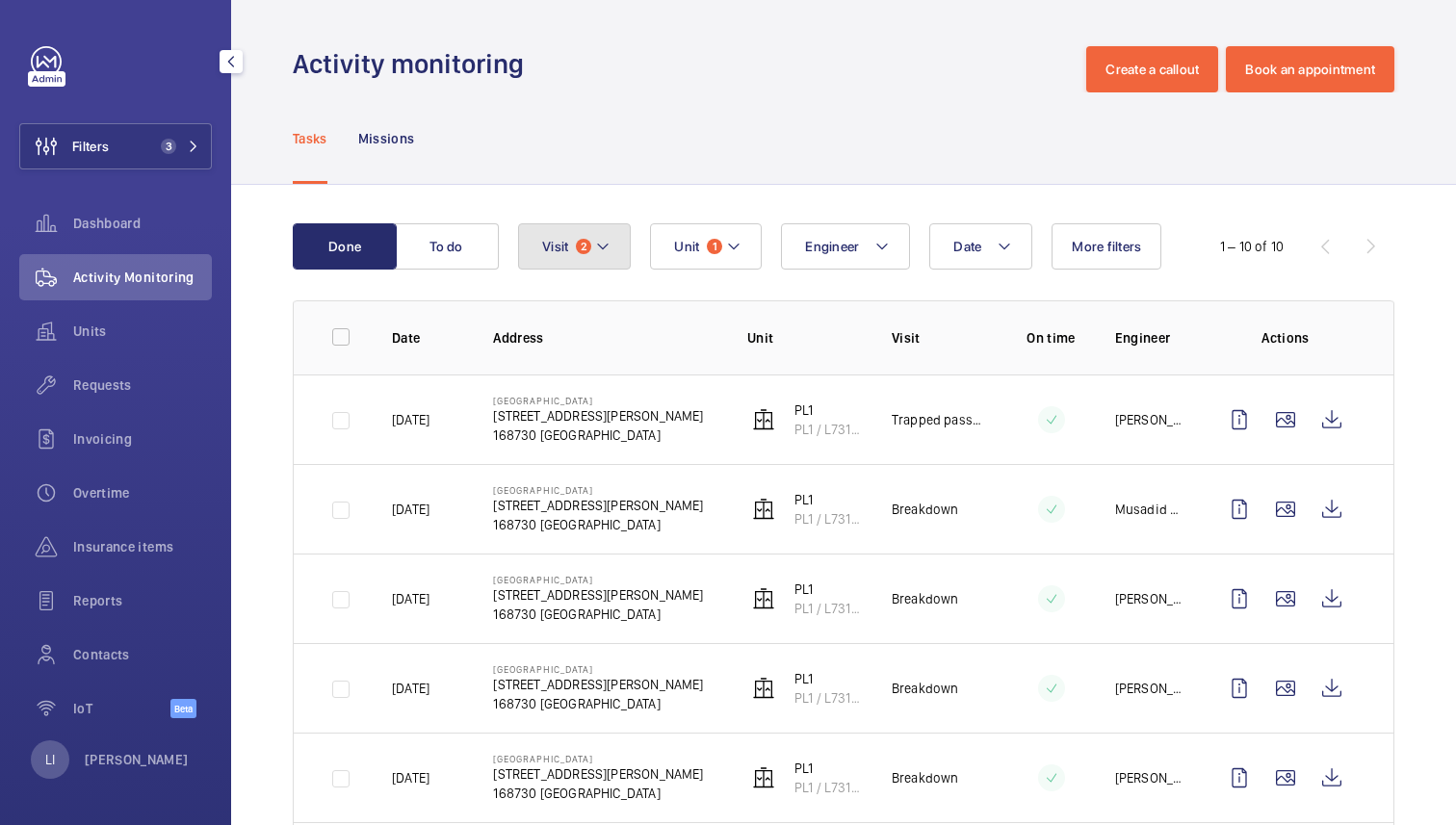
click at [608, 262] on button "Visit 2" at bounding box center [574, 246] width 113 height 46
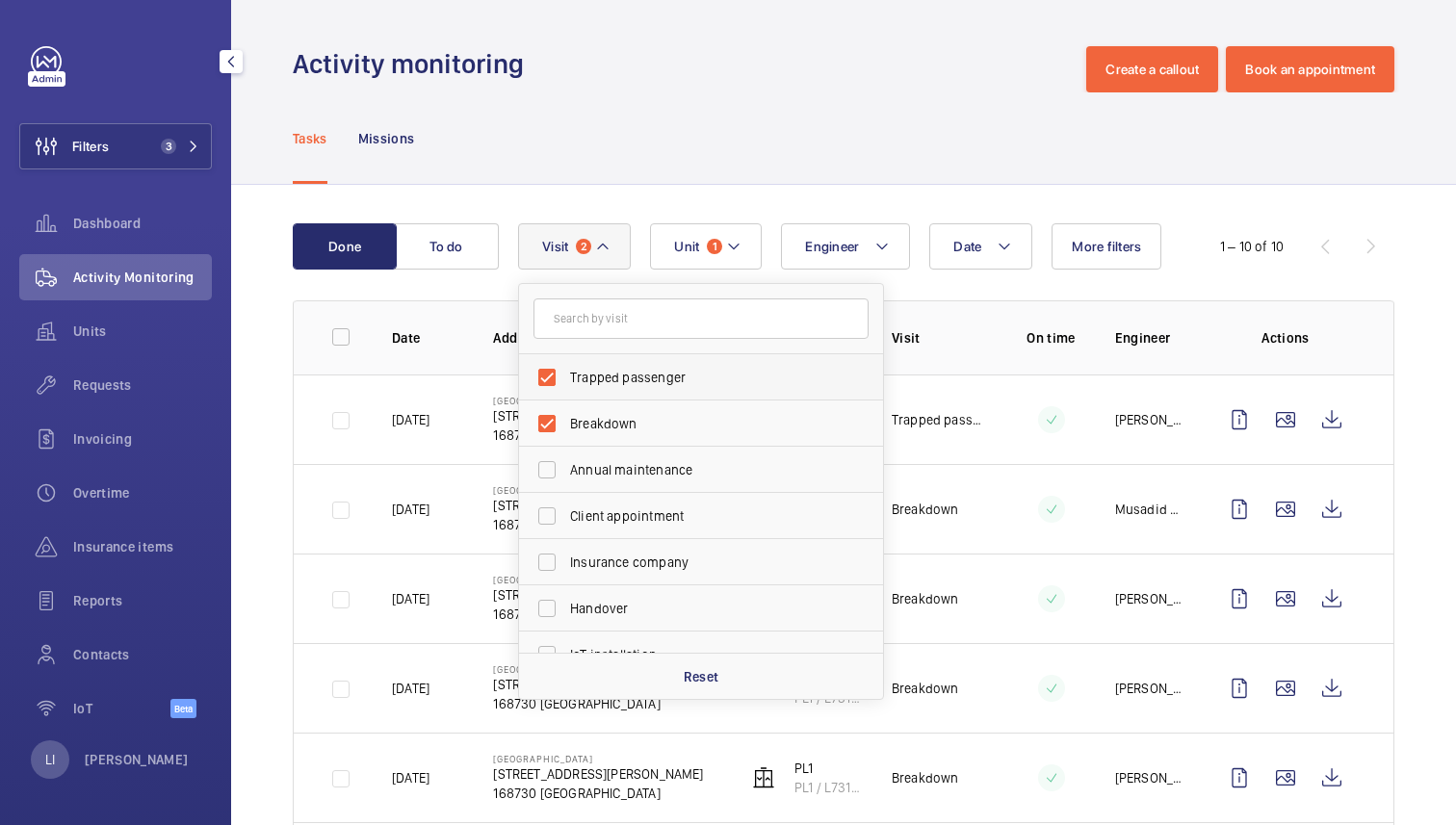
click at [571, 361] on label "Trapped passenger" at bounding box center [686, 377] width 335 height 46
click at [566, 361] on input "Trapped passenger" at bounding box center [546, 377] width 38 height 38
checkbox input "false"
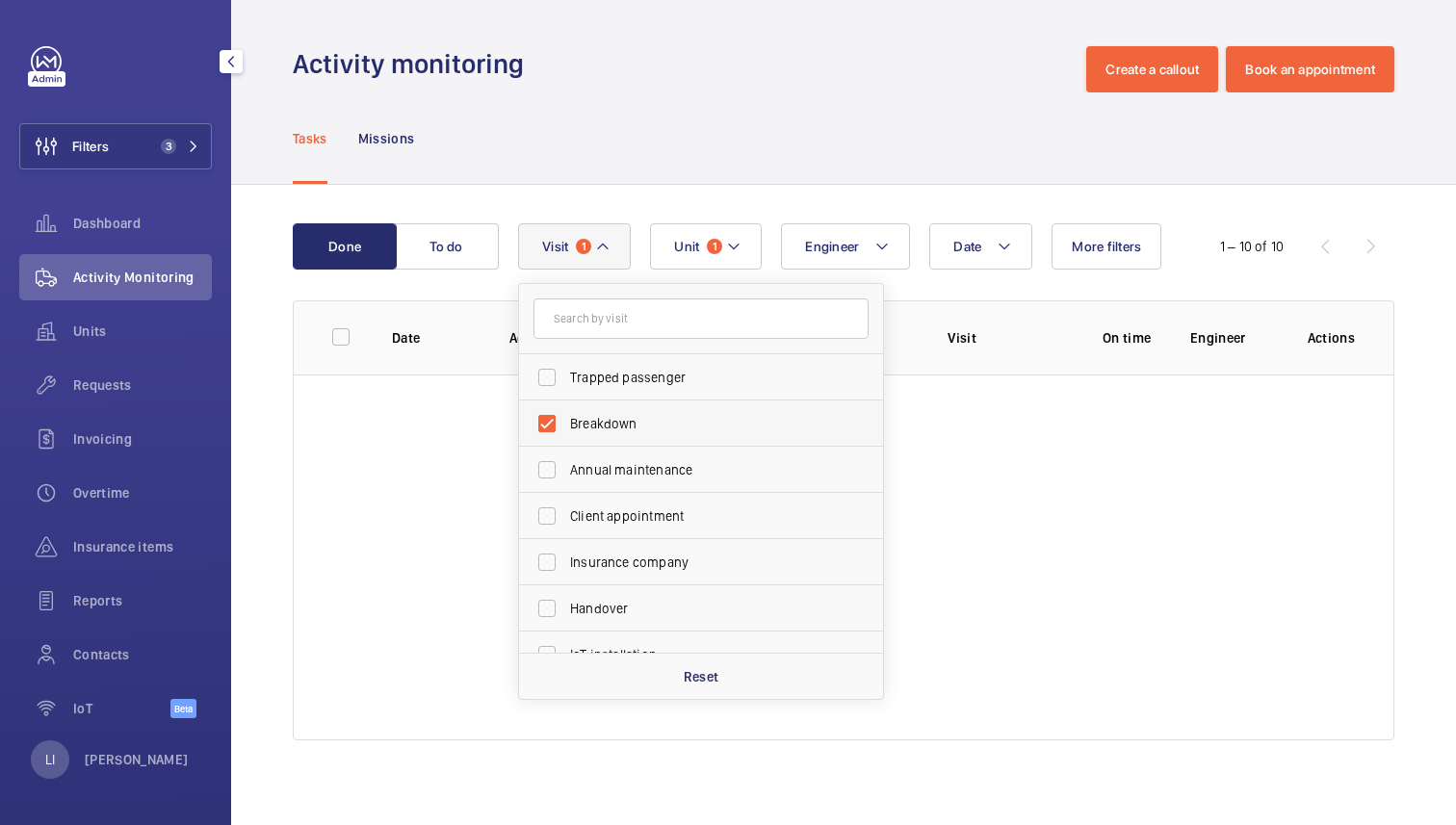
click at [588, 422] on span "Breakdown" at bounding box center [701, 423] width 264 height 20
click at [566, 422] on input "Breakdown" at bounding box center [546, 423] width 38 height 38
checkbox input "false"
click at [612, 192] on div "Done To do Date Engineer Unit 1 Visit Trapped passenger Breakdown Annual mainte…" at bounding box center [843, 485] width 1224 height 601
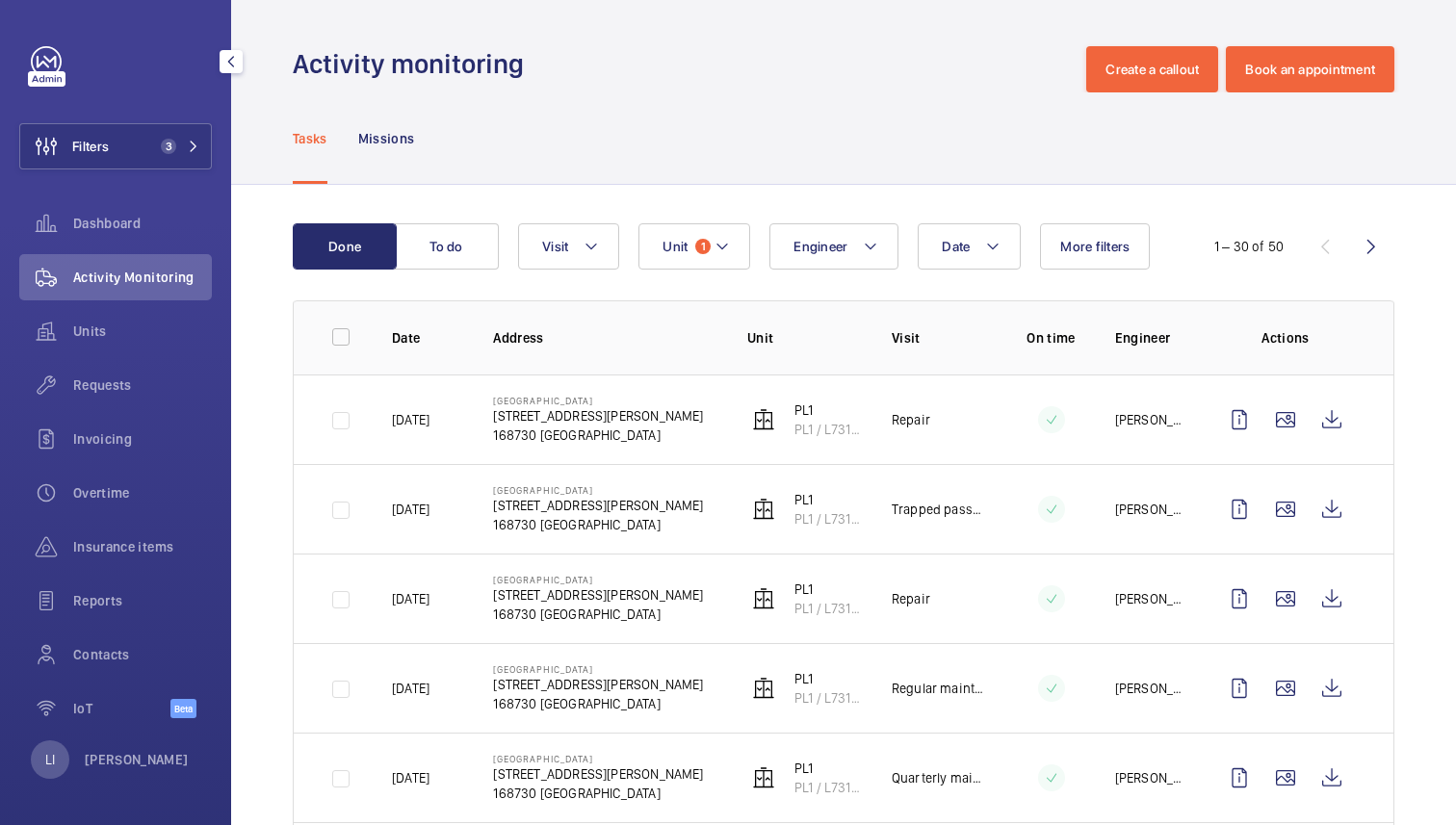
drag, startPoint x: 459, startPoint y: 494, endPoint x: 458, endPoint y: 524, distance: 30.0
click at [459, 475] on td "[DATE]" at bounding box center [411, 508] width 101 height 89
click at [850, 82] on div "Activity monitoring Create a callout Book an appointment" at bounding box center [843, 69] width 1101 height 46
